Goal: Information Seeking & Learning: Find specific fact

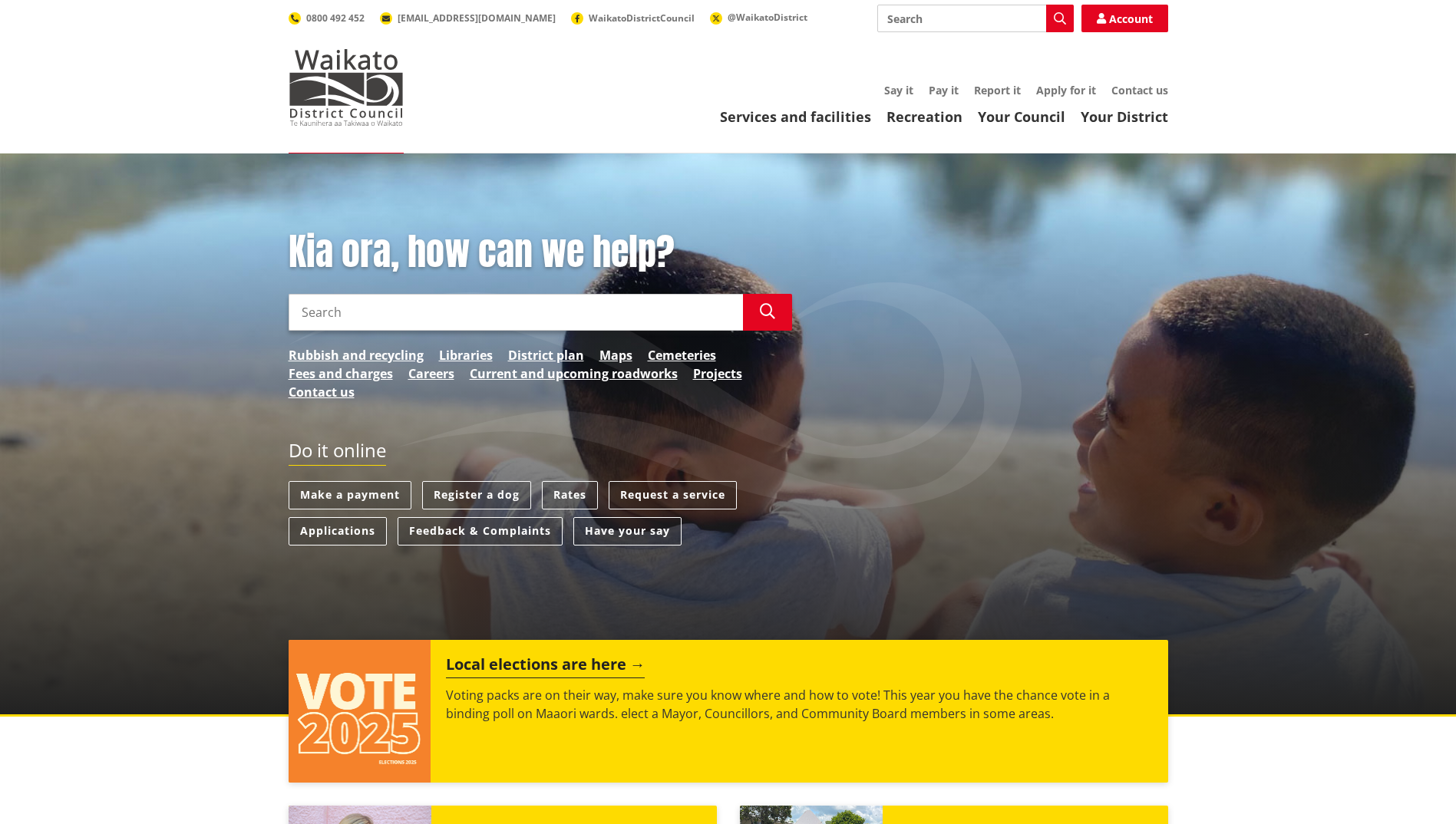
click at [935, 23] on input "Search" at bounding box center [975, 18] width 197 height 27
type input "[PERSON_NAME]"
